Goal: Information Seeking & Learning: Check status

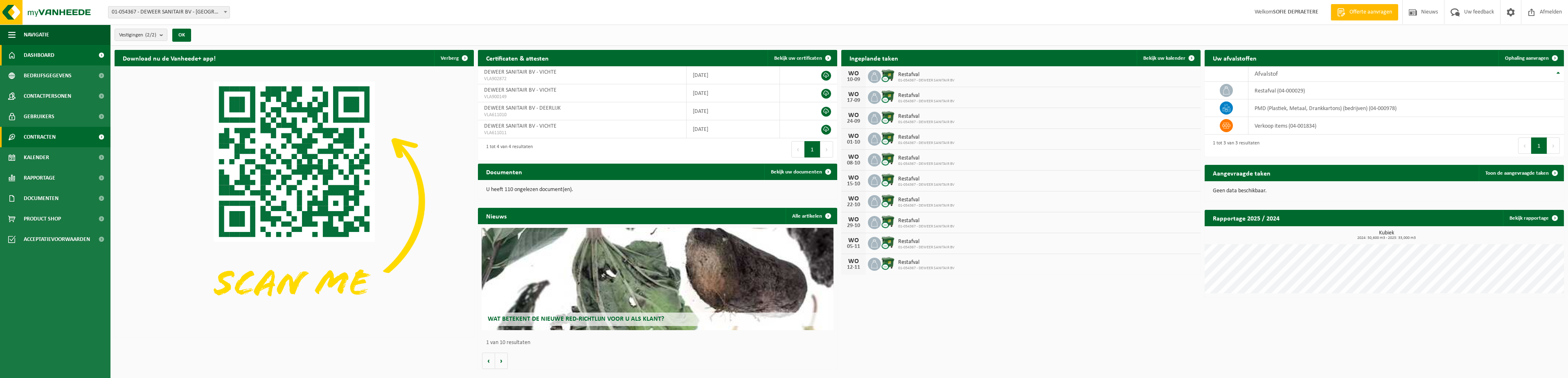
click at [46, 130] on span "Contracten" at bounding box center [40, 137] width 32 height 21
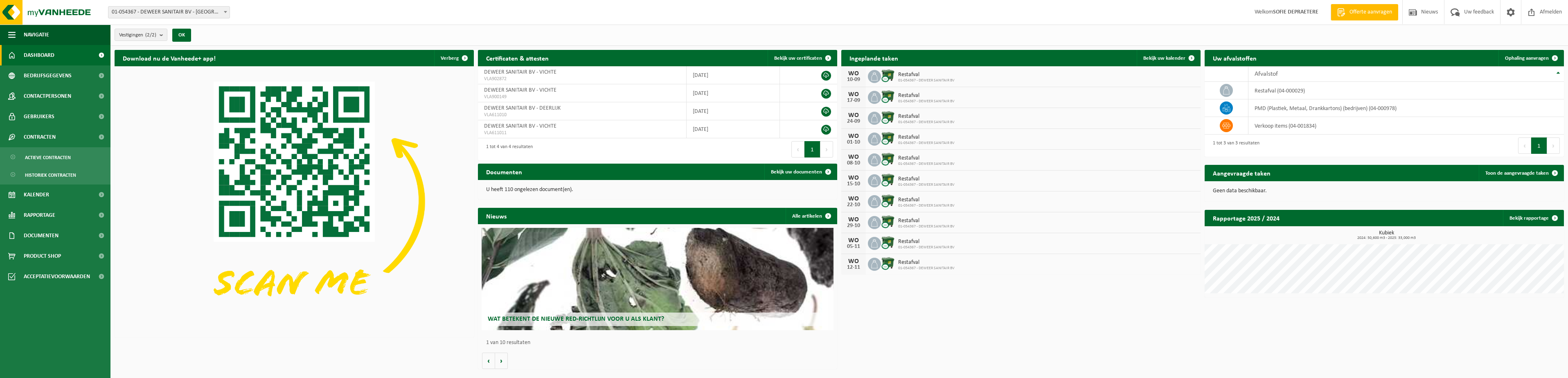
click at [1018, 31] on div "Vestigingen (2/2) Alles selecteren Alles deselecteren Actieve selecteren DEWEER…" at bounding box center [839, 35] width 1458 height 21
click at [610, 18] on div "Vestiging: 01-054367 - DEWEER SANITAIR BV - VICHTE 02-009753 - DEWEER SANITAIR …" at bounding box center [784, 12] width 1568 height 25
click at [52, 163] on span "Actieve contracten" at bounding box center [47, 158] width 46 height 16
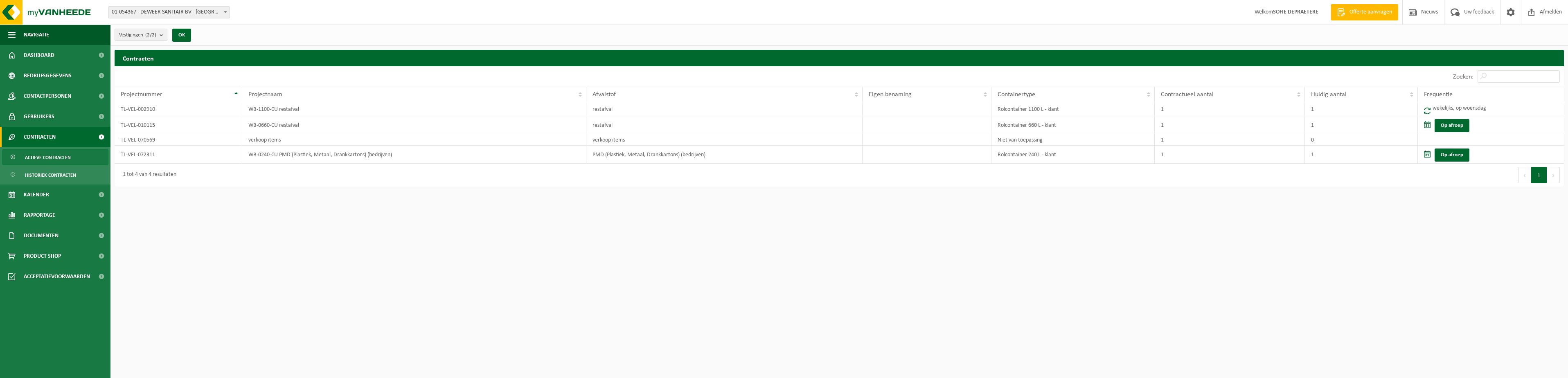
click at [387, 273] on html "Vestiging: 01-054367 - DEWEER SANITAIR BV - VICHTE 02-009753 - DEWEER SANITAIR …" at bounding box center [784, 189] width 1568 height 378
click at [57, 237] on span "Documenten" at bounding box center [41, 236] width 35 height 21
click at [55, 276] on span "Documenten" at bounding box center [40, 274] width 30 height 16
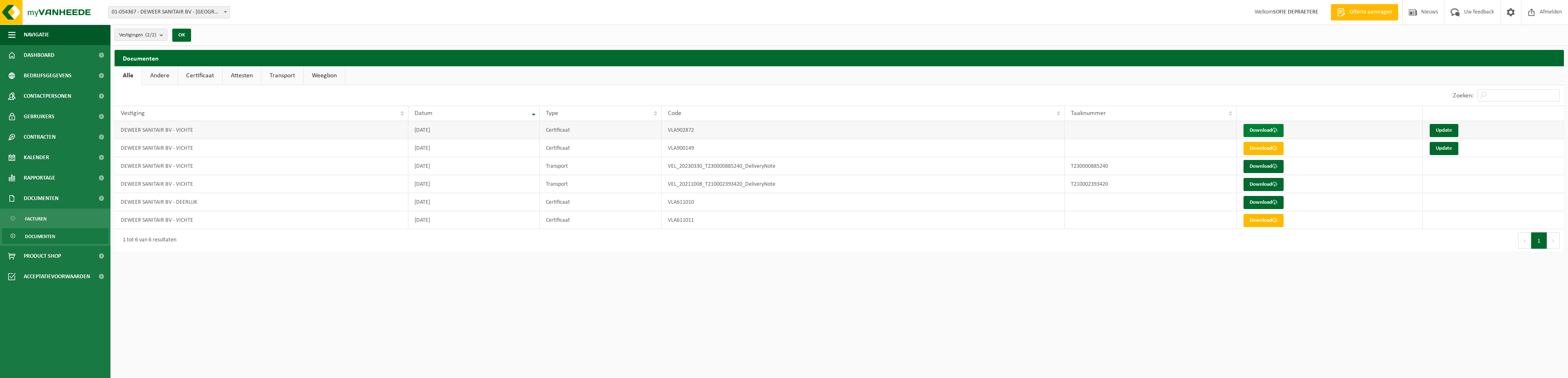
click at [1278, 129] on span at bounding box center [1274, 130] width 5 height 5
click at [1433, 128] on link "Update" at bounding box center [1444, 131] width 29 height 13
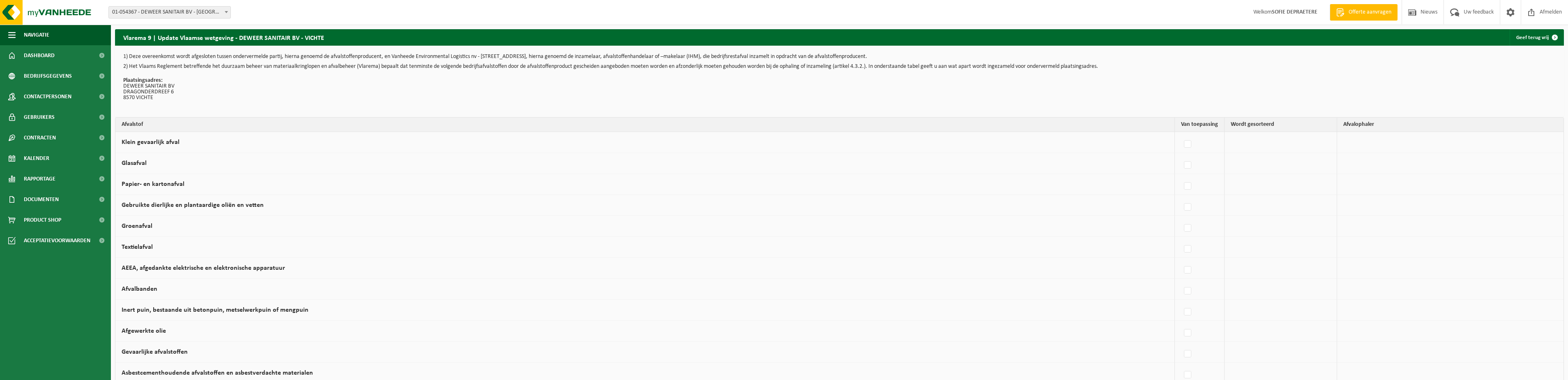
click at [442, 106] on div "1) Deze overeenkomst wordt afgesloten tussen ondervermelde partij, hierna genoe…" at bounding box center [839, 81] width 1449 height 72
drag, startPoint x: 323, startPoint y: 43, endPoint x: 341, endPoint y: 71, distance: 33.3
click at [323, 45] on h2 "Vlarema 9 | Update Vlaamse wetgeving - DEWEER SANITAIR BV - VICHTE" at bounding box center [223, 37] width 217 height 16
drag, startPoint x: 953, startPoint y: 114, endPoint x: 951, endPoint y: 103, distance: 11.2
click at [951, 110] on div "1) Deze overeenkomst wordt afgesloten tussen ondervermelde partij, hierna genoe…" at bounding box center [839, 81] width 1449 height 72
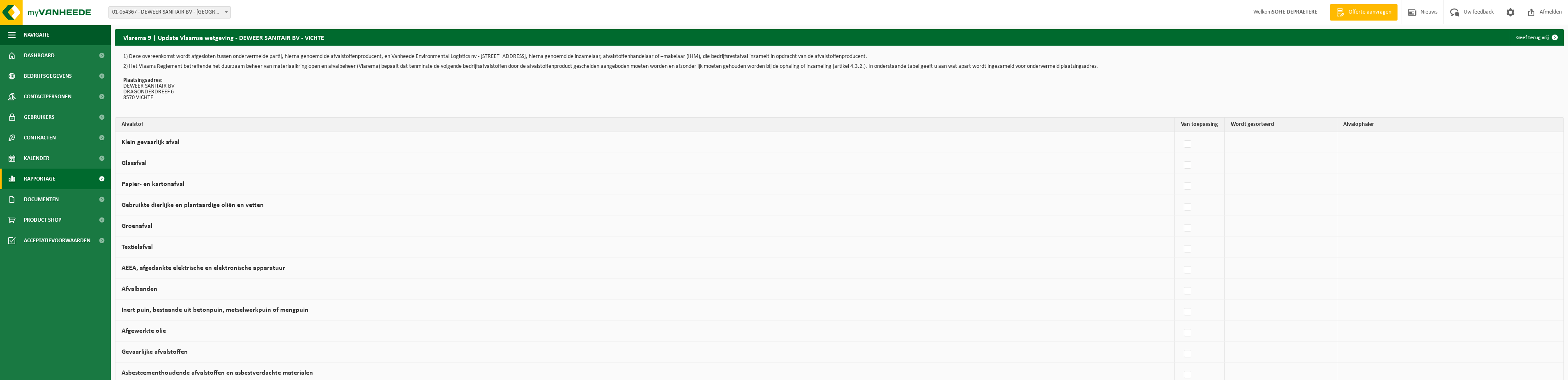
click at [37, 178] on span "Rapportage" at bounding box center [40, 179] width 32 height 21
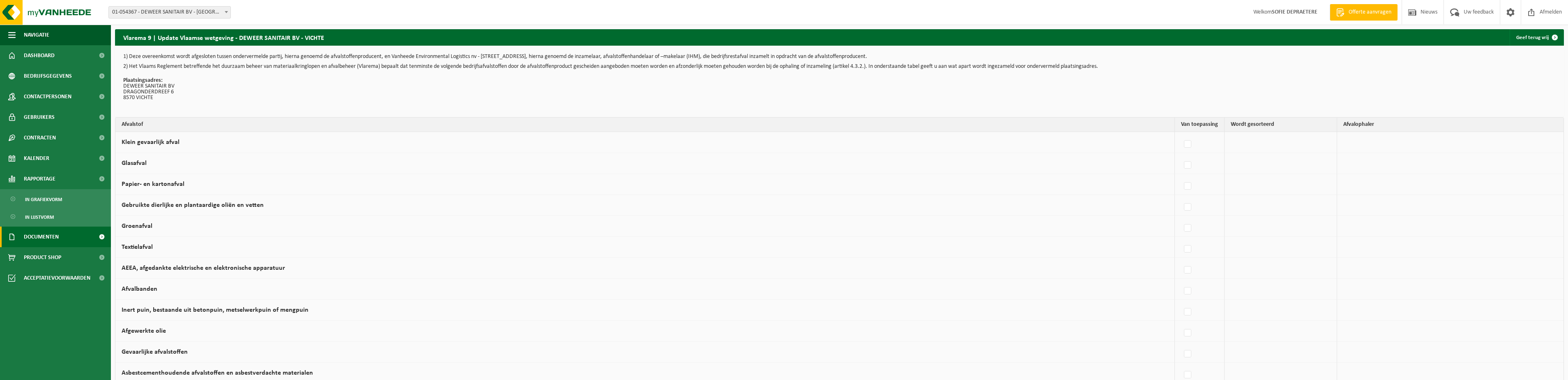
click at [59, 242] on span "Documenten" at bounding box center [41, 237] width 35 height 21
click at [36, 296] on span "Product Shop" at bounding box center [42, 295] width 37 height 21
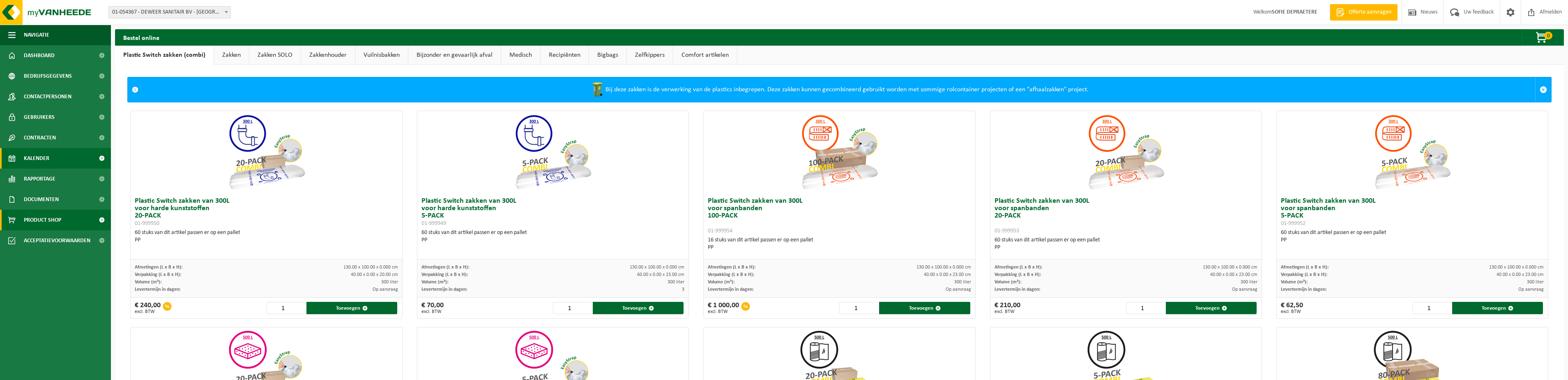
click at [37, 155] on span "Kalender" at bounding box center [37, 158] width 26 height 21
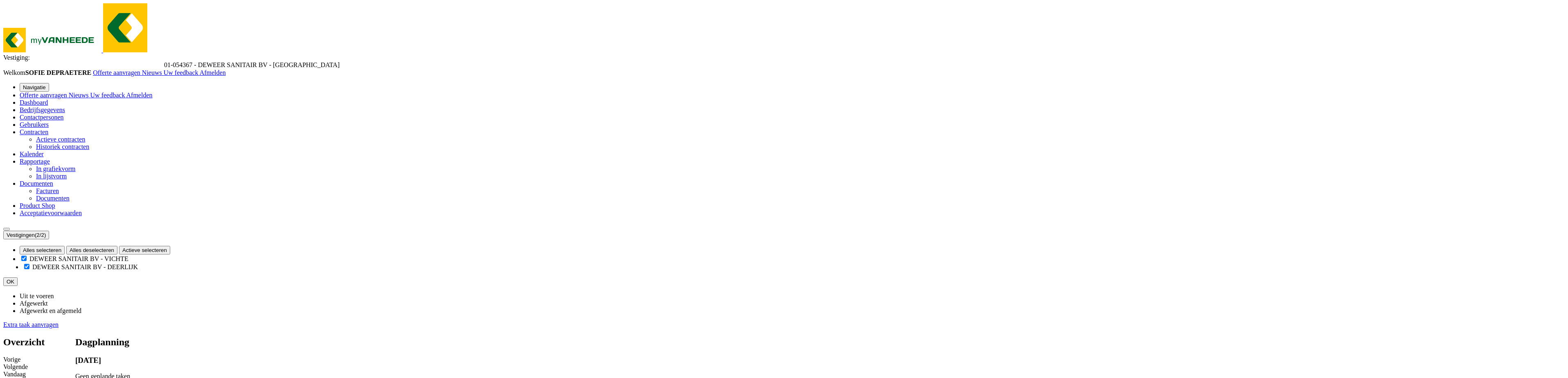
click at [28, 121] on span "Gebruikers" at bounding box center [34, 124] width 29 height 7
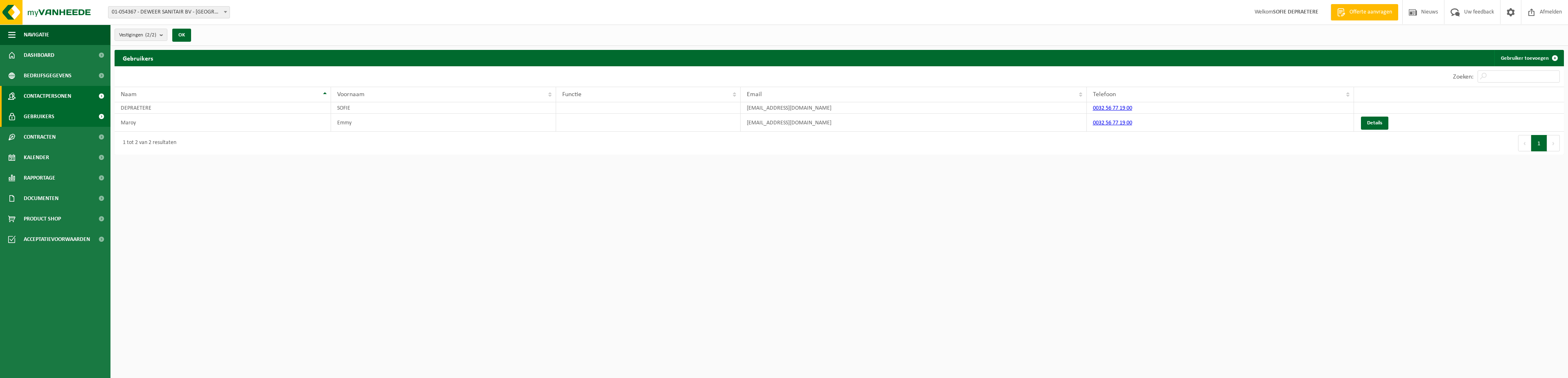
click at [86, 93] on link "Contactpersonen" at bounding box center [55, 96] width 110 height 21
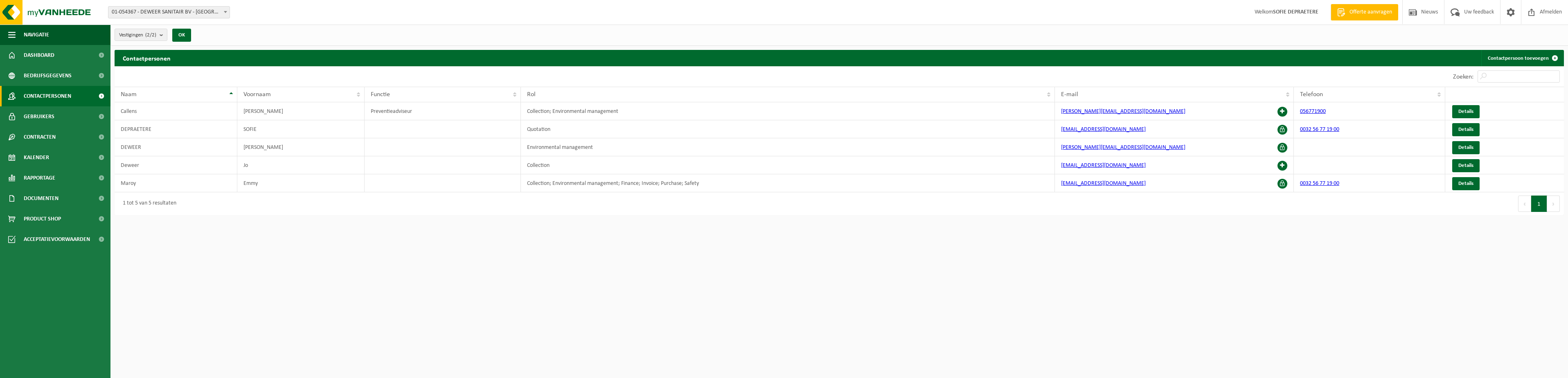
click at [69, 69] on span "Bedrijfsgegevens" at bounding box center [47, 76] width 48 height 21
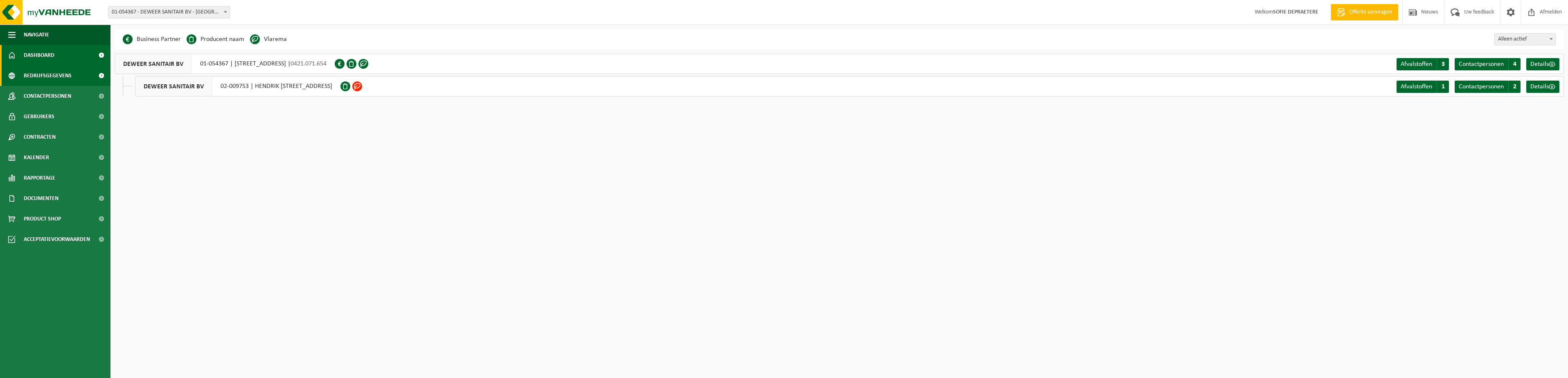
click at [35, 50] on span "Dashboard" at bounding box center [39, 55] width 30 height 21
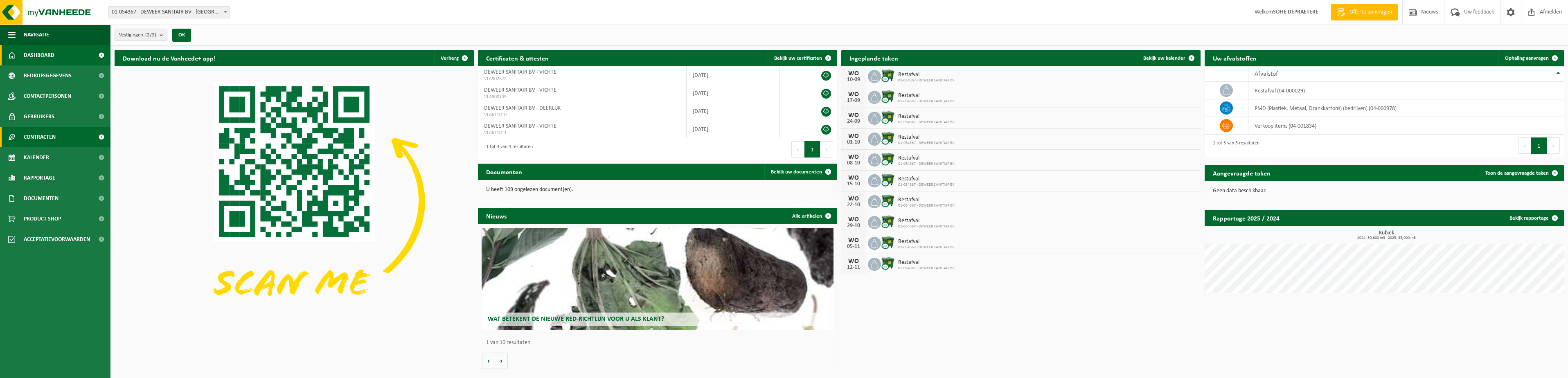
click at [59, 137] on link "Contracten" at bounding box center [55, 137] width 110 height 21
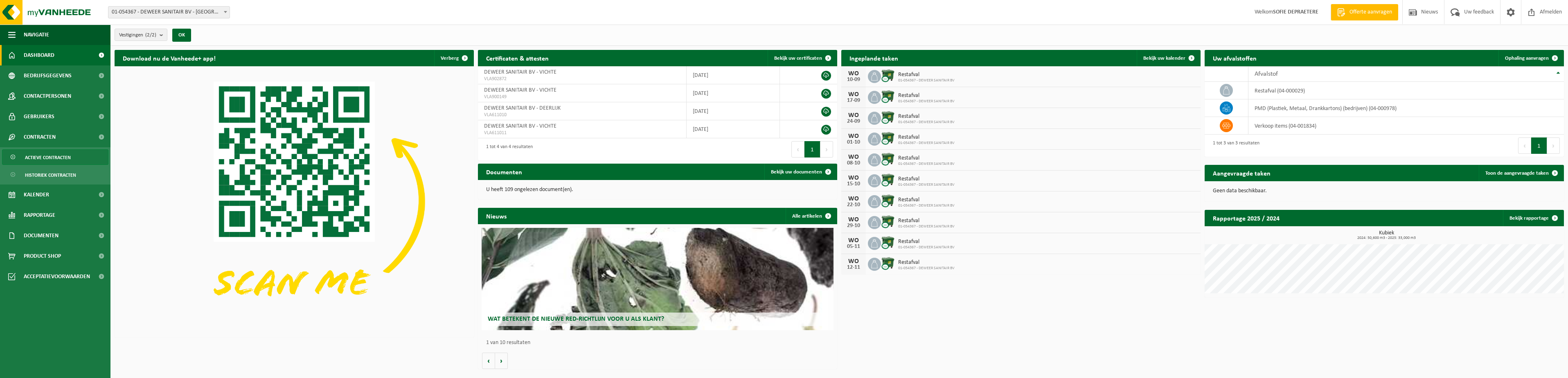
click at [55, 164] on span "Actieve contracten" at bounding box center [47, 158] width 46 height 16
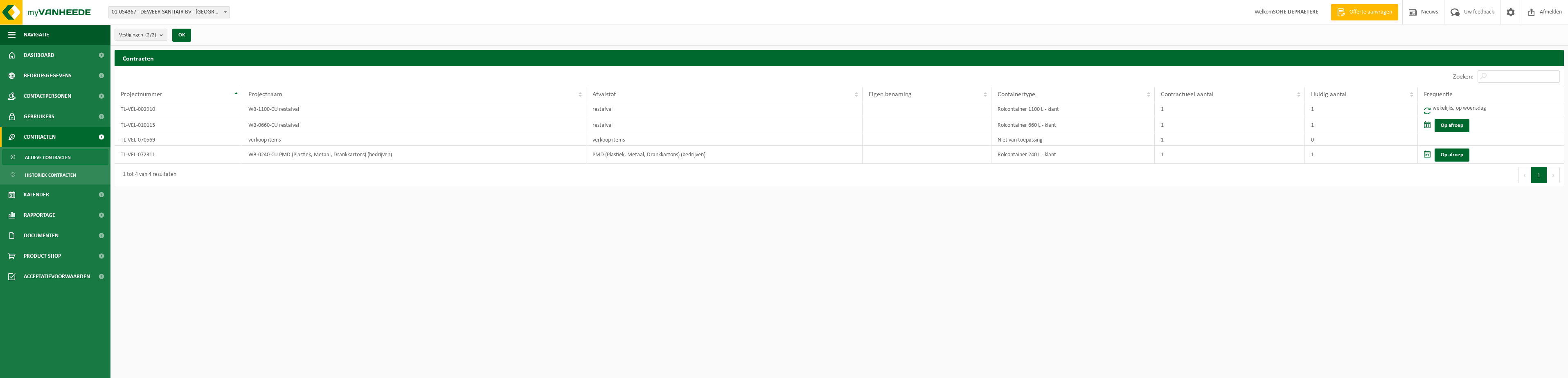
drag, startPoint x: 312, startPoint y: 263, endPoint x: 312, endPoint y: 245, distance: 18.0
click at [312, 259] on html "Vestiging: 01-054367 - DEWEER SANITAIR BV - [GEOGRAPHIC_DATA] 02-009753 - DEWEE…" at bounding box center [784, 189] width 1568 height 378
click at [1066, 213] on html "Vestiging: 01-054367 - DEWEER SANITAIR BV - [GEOGRAPHIC_DATA] 02-009753 - DEWEE…" at bounding box center [784, 189] width 1568 height 378
click at [983, 302] on html "Vestiging: 01-054367 - DEWEER SANITAIR BV - [GEOGRAPHIC_DATA] 02-009753 - DEWEE…" at bounding box center [784, 189] width 1568 height 378
click at [1317, 165] on div "Eerste Vorige 1 Volgende Laatste" at bounding box center [1201, 175] width 725 height 23
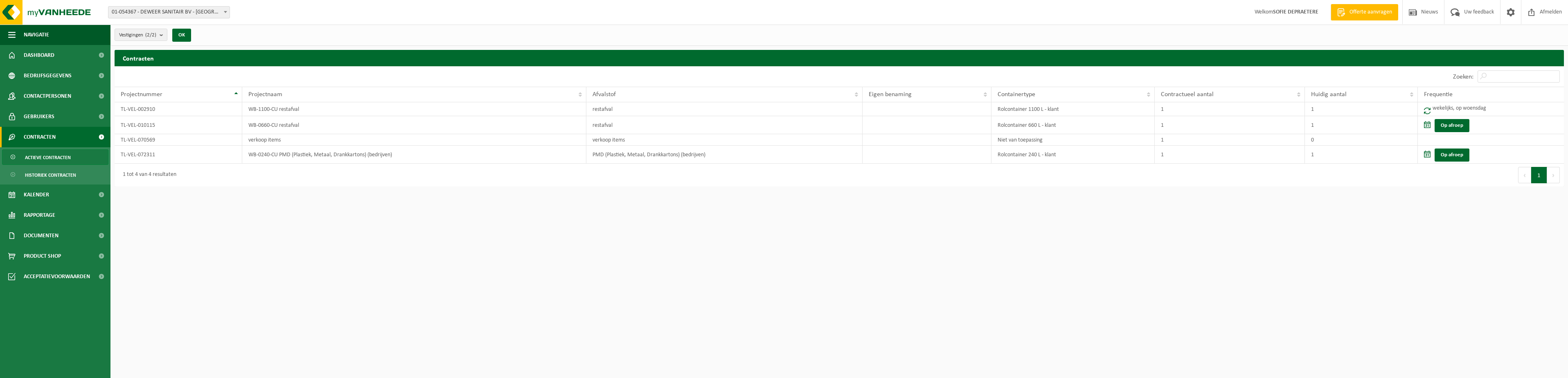
click at [1314, 61] on h2 "Contracten" at bounding box center [839, 58] width 1449 height 16
click at [1060, 304] on html "Vestiging: 01-054367 - DEWEER SANITAIR BV - [GEOGRAPHIC_DATA] 02-009753 - DEWEE…" at bounding box center [784, 189] width 1568 height 378
